Goal: Task Accomplishment & Management: Manage account settings

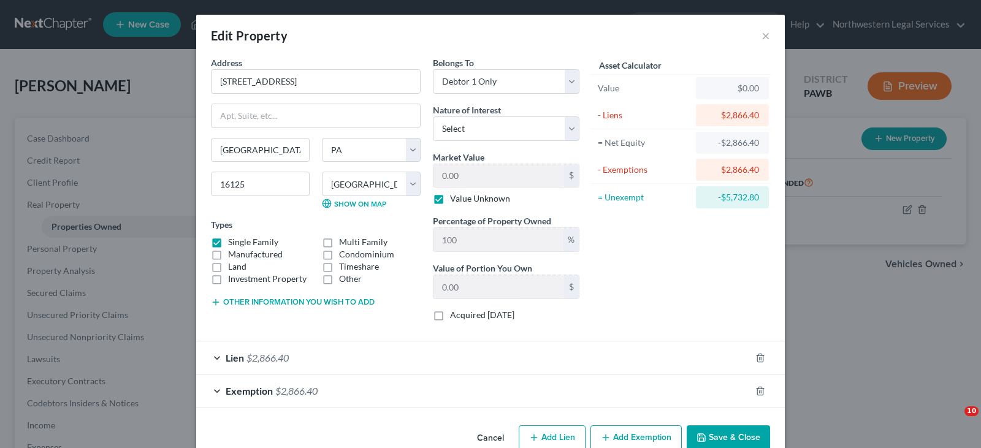
select select "39"
select select "42"
select select "0"
click at [480, 435] on button "Cancel" at bounding box center [490, 439] width 47 height 25
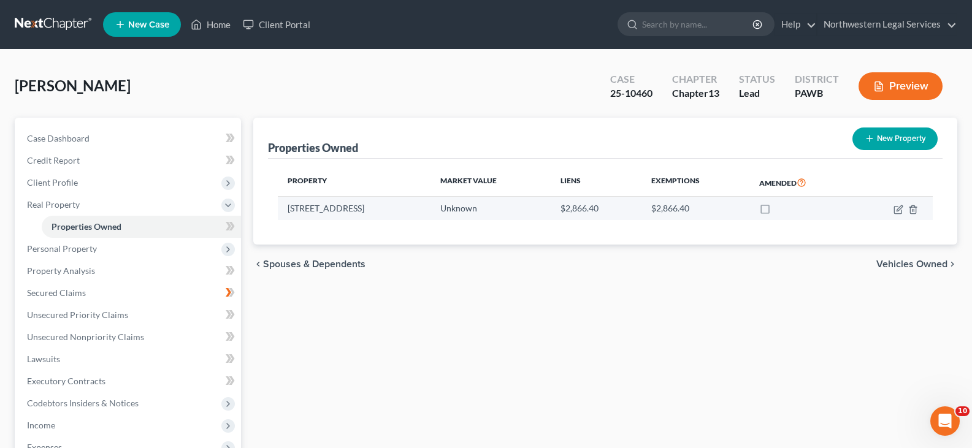
click at [893, 207] on td at bounding box center [894, 208] width 78 height 23
click at [897, 208] on icon "button" at bounding box center [898, 210] width 10 height 10
select select "39"
select select "42"
select select "0"
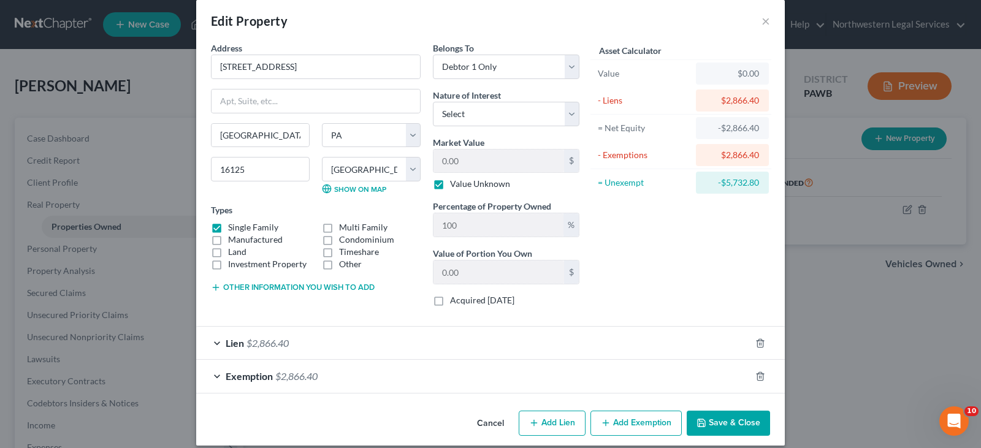
scroll to position [27, 0]
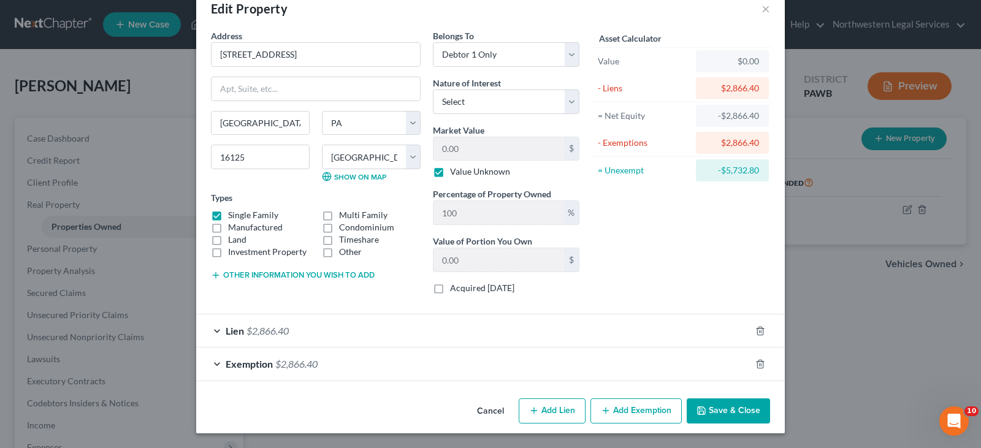
click at [614, 416] on button "Add Exemption" at bounding box center [635, 412] width 91 height 26
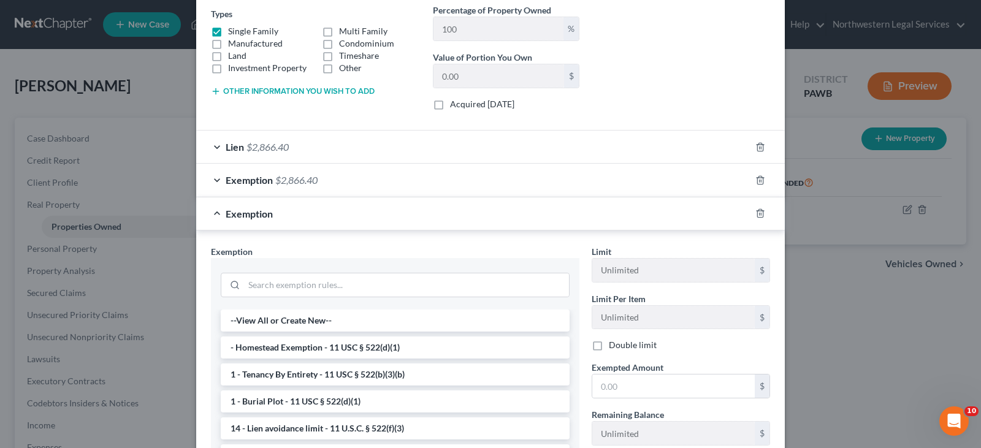
scroll to position [272, 0]
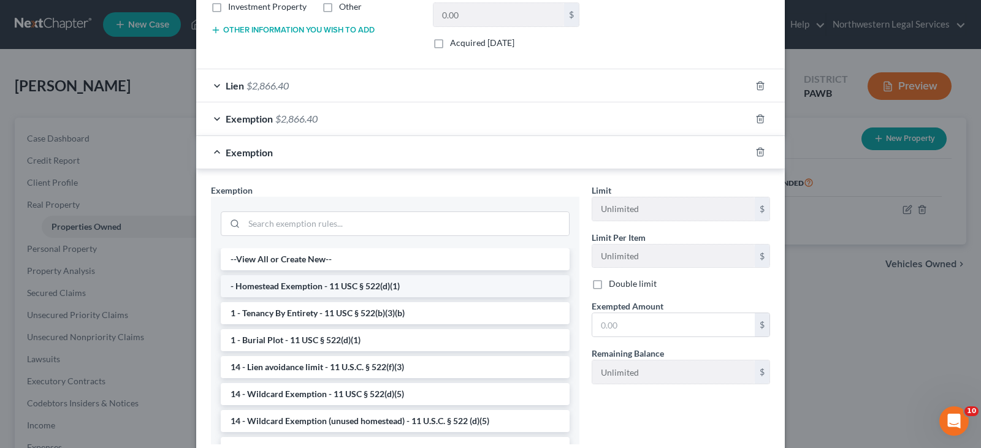
click at [371, 284] on li "- Homestead Exemption - 11 USC § 522(d)(1)" at bounding box center [395, 286] width 349 height 22
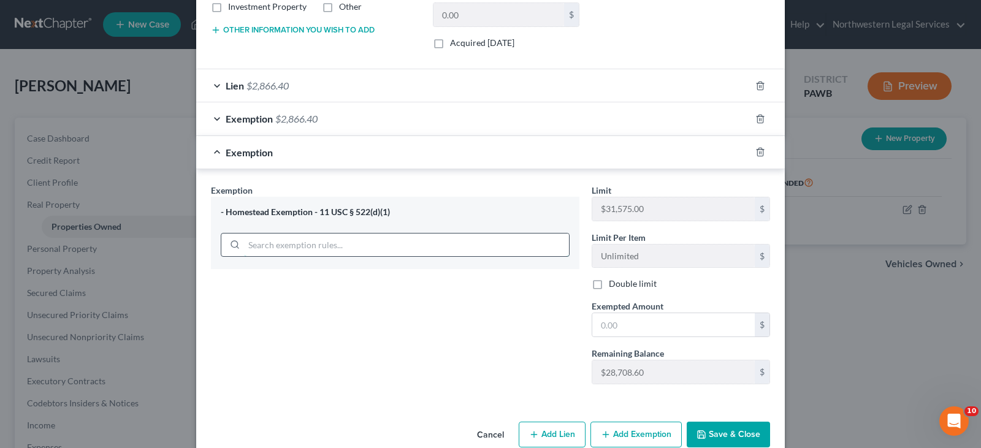
click at [366, 244] on input "search" at bounding box center [406, 245] width 325 height 23
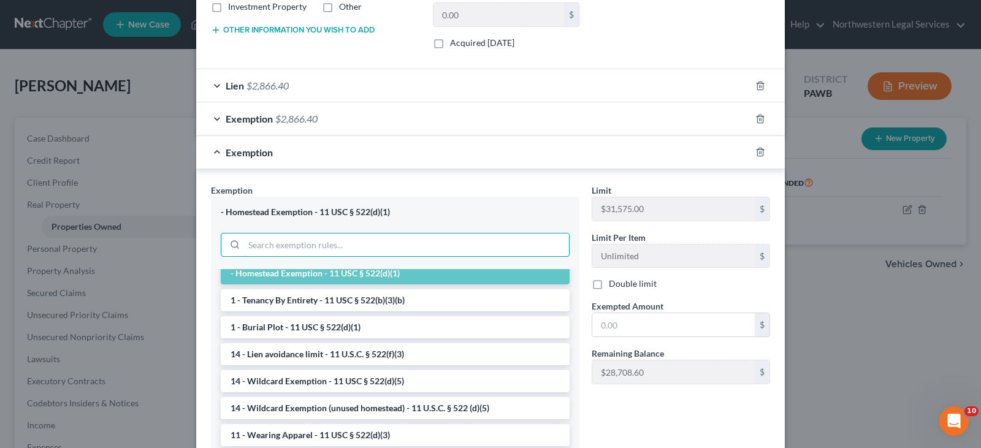
scroll to position [61, 0]
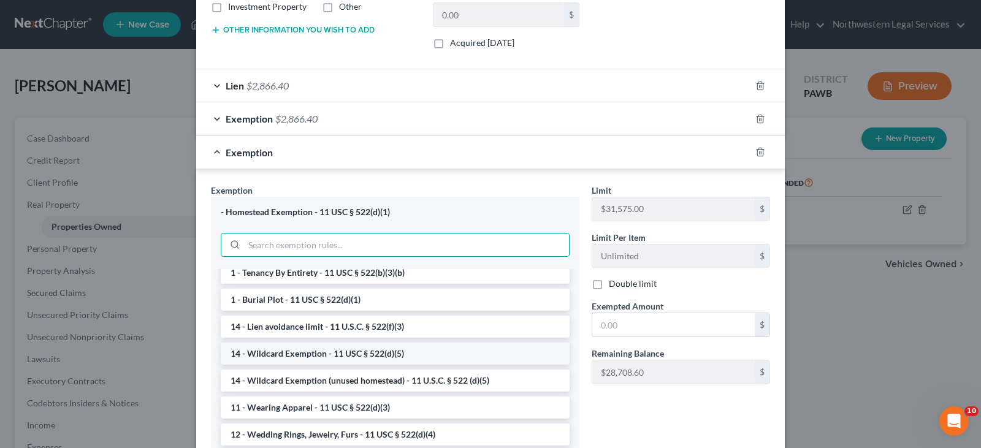
click at [345, 350] on li "14 - Wildcard Exemption - 11 USC § 522(d)(5)" at bounding box center [395, 354] width 349 height 22
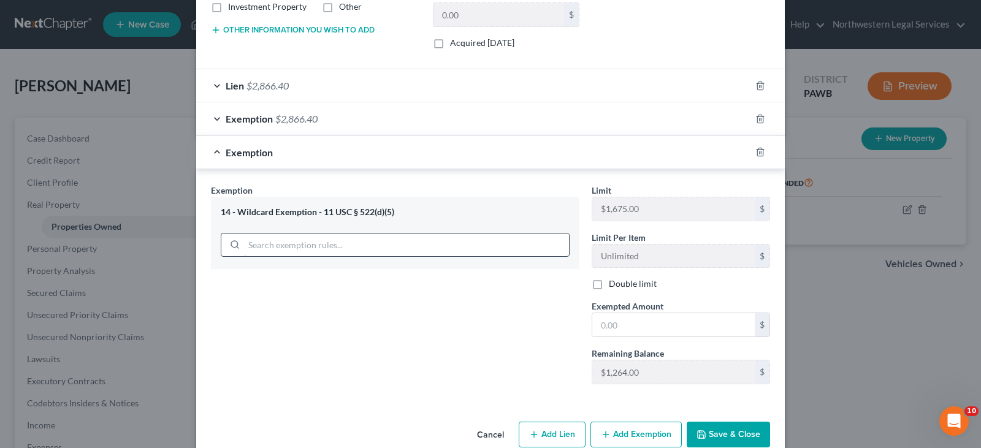
click at [291, 250] on input "search" at bounding box center [406, 245] width 325 height 23
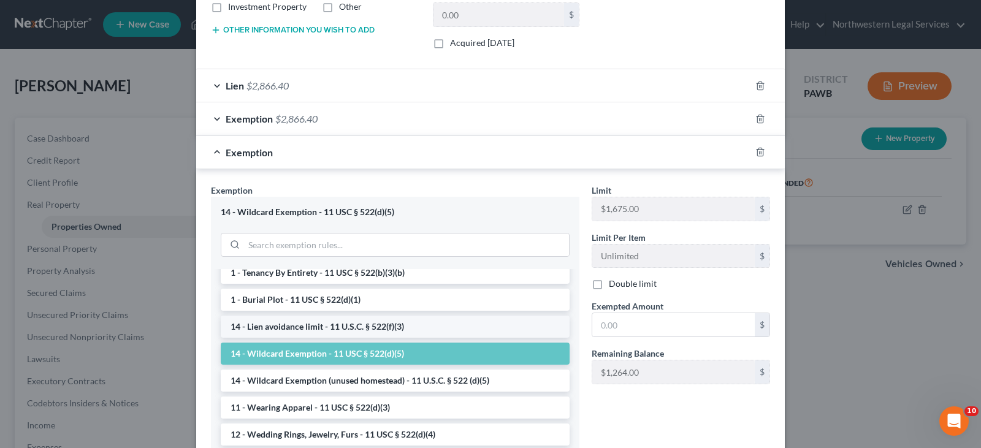
click at [324, 385] on li "14 - Wildcard Exemption (unused homestead) - 11 U.S.C. § 522 (d)(5)" at bounding box center [395, 381] width 349 height 22
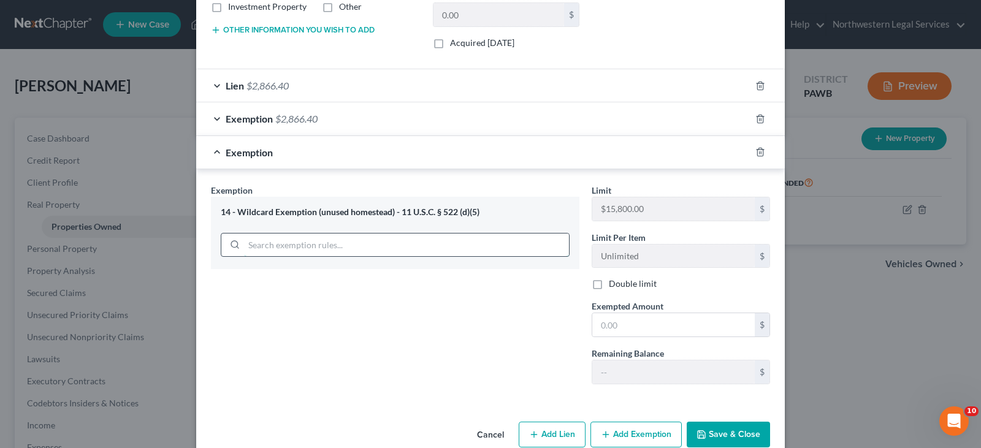
click at [406, 246] on input "search" at bounding box center [406, 245] width 325 height 23
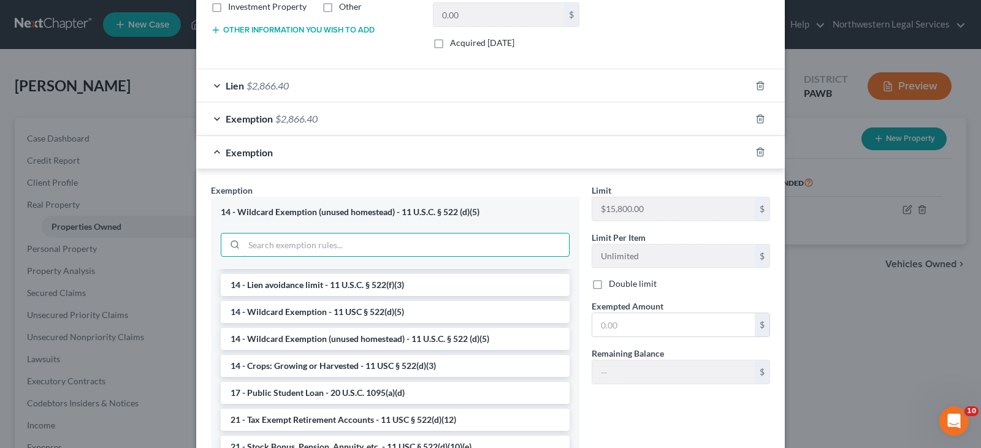
scroll to position [307, 0]
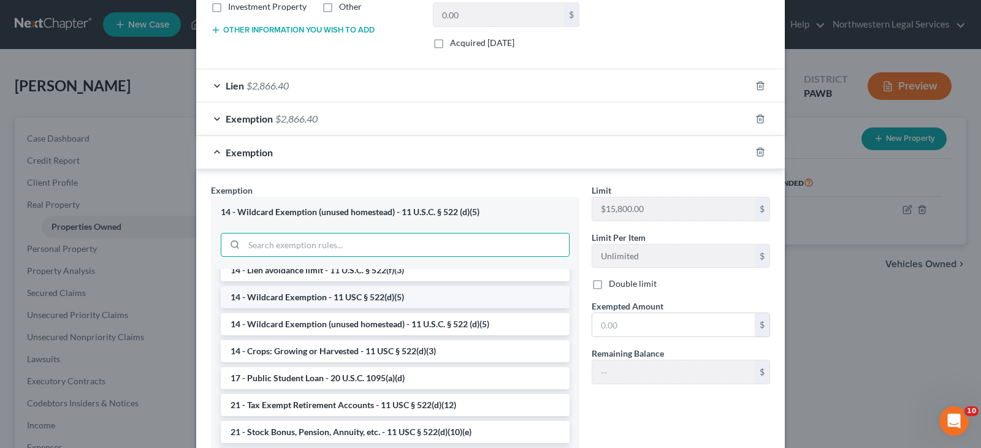
click at [338, 292] on li "14 - Wildcard Exemption - 11 USC § 522(d)(5)" at bounding box center [395, 297] width 349 height 22
